Goal: Task Accomplishment & Management: Manage account settings

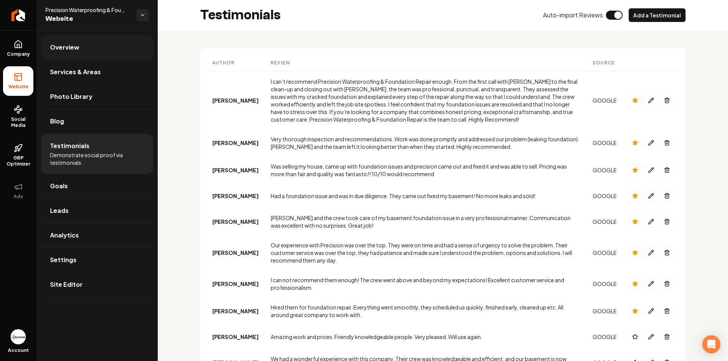
click at [83, 50] on link "Overview" at bounding box center [97, 47] width 112 height 24
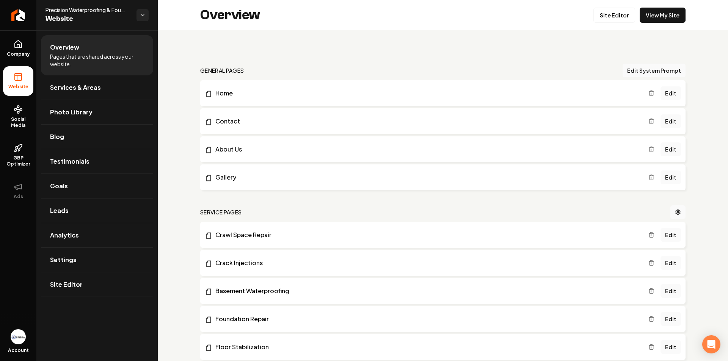
click at [25, 75] on li "Website" at bounding box center [18, 81] width 30 height 30
click at [19, 50] on link "Company" at bounding box center [18, 49] width 30 height 30
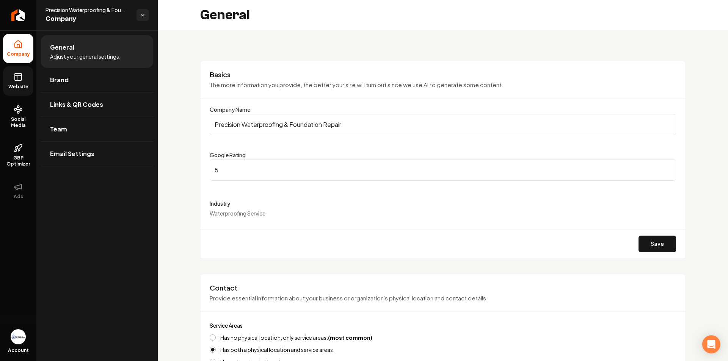
click at [25, 78] on link "Website" at bounding box center [18, 81] width 30 height 30
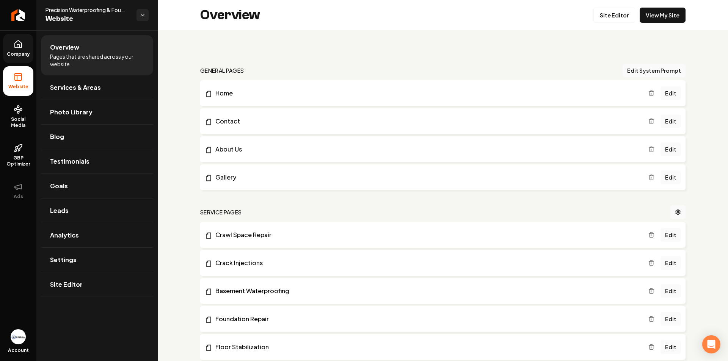
click at [229, 172] on li "Gallery Edit" at bounding box center [442, 178] width 485 height 26
click at [231, 175] on link "Gallery" at bounding box center [427, 177] width 444 height 9
click at [669, 176] on link "Edit" at bounding box center [670, 178] width 20 height 14
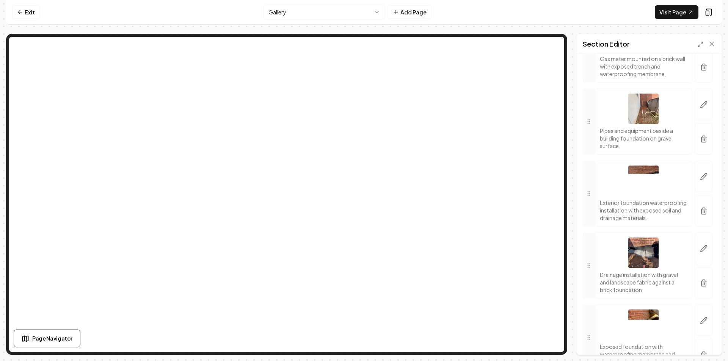
scroll to position [644, 0]
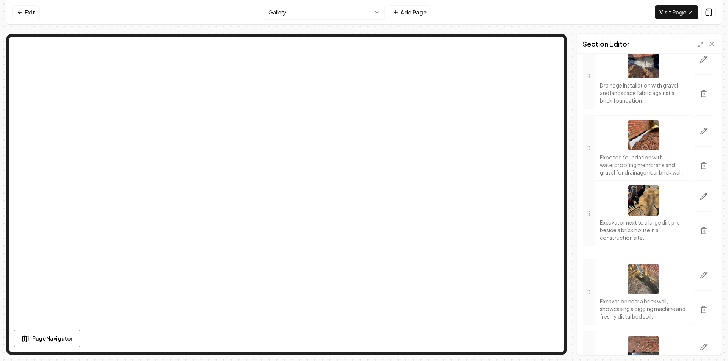
drag, startPoint x: 589, startPoint y: 239, endPoint x: 580, endPoint y: 232, distance: 11.1
click at [580, 232] on div "Header Quick add images Open gallery Upload images 30 MB max file size Images T…" at bounding box center [649, 204] width 145 height 301
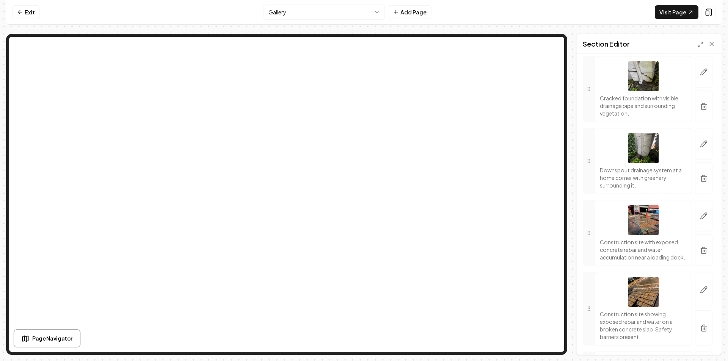
scroll to position [3640, 0]
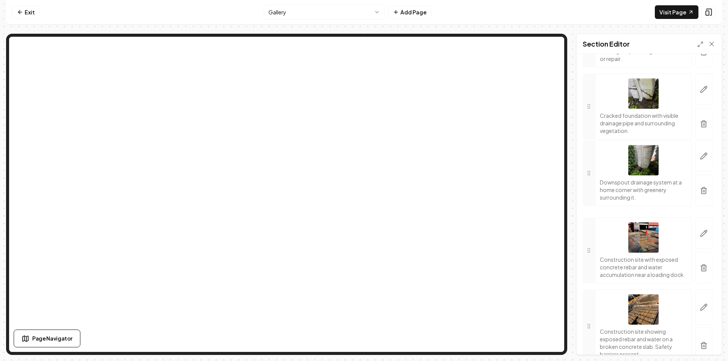
drag, startPoint x: 587, startPoint y: 263, endPoint x: 583, endPoint y: 257, distance: 6.7
click at [583, 206] on div at bounding box center [589, 173] width 12 height 66
click at [671, 6] on link "Visit Page" at bounding box center [677, 12] width 44 height 14
click at [56, 339] on span "Page Navigator" at bounding box center [52, 339] width 40 height 8
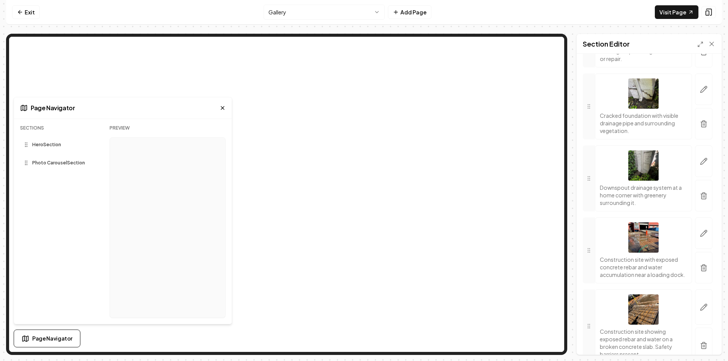
click at [221, 108] on icon at bounding box center [223, 108] width 6 height 6
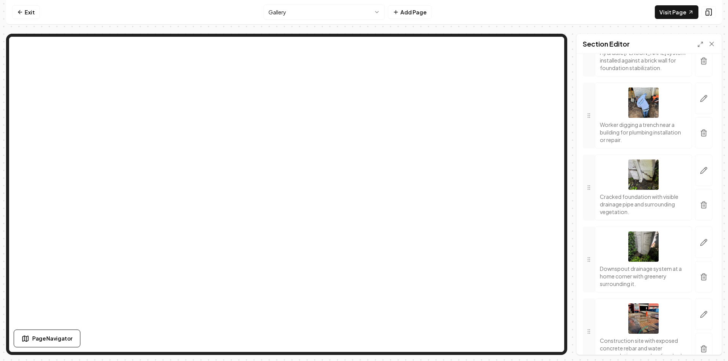
scroll to position [3526, 0]
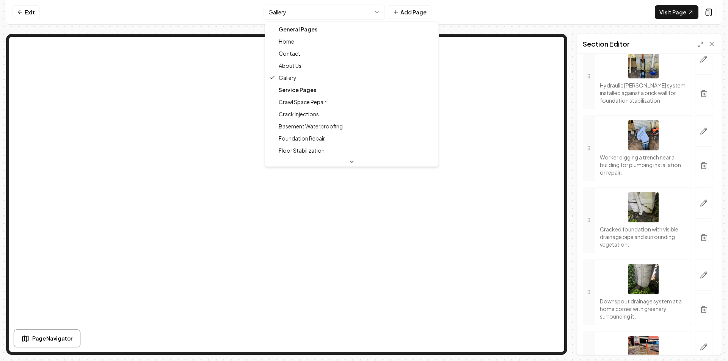
click at [274, 17] on html "Computer Required This feature is only available on a computer. Please switch t…" at bounding box center [364, 180] width 728 height 361
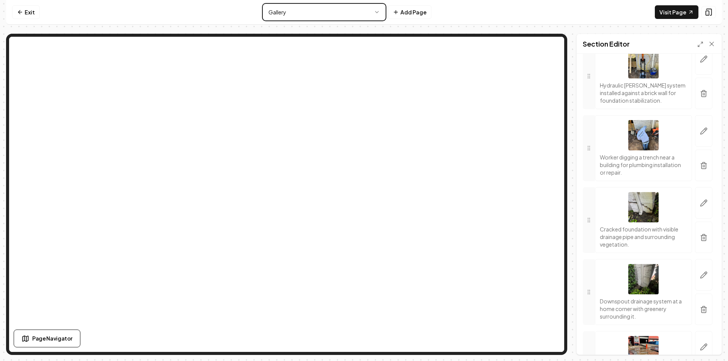
click at [274, 17] on html "Computer Required This feature is only available on a computer. Please switch t…" at bounding box center [364, 180] width 728 height 361
